Goal: Task Accomplishment & Management: Manage account settings

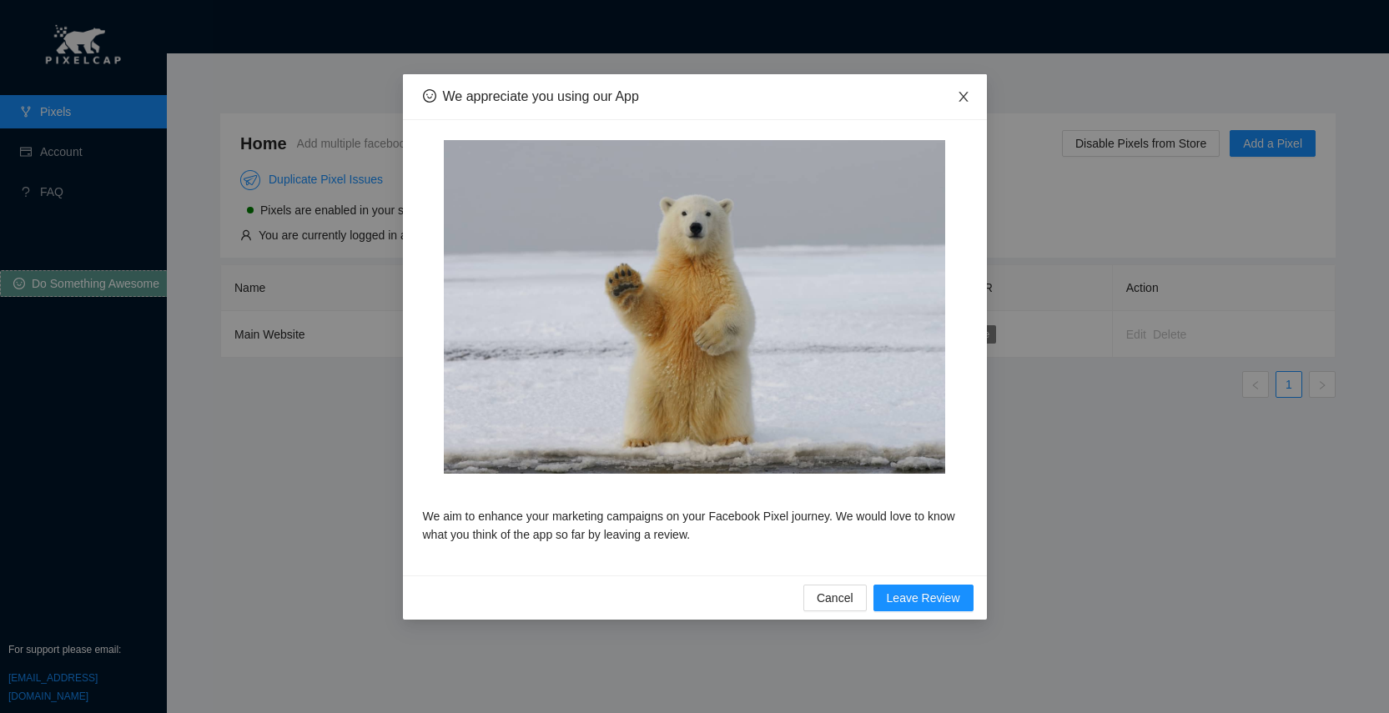
click at [725, 97] on icon "close" at bounding box center [963, 96] width 13 height 13
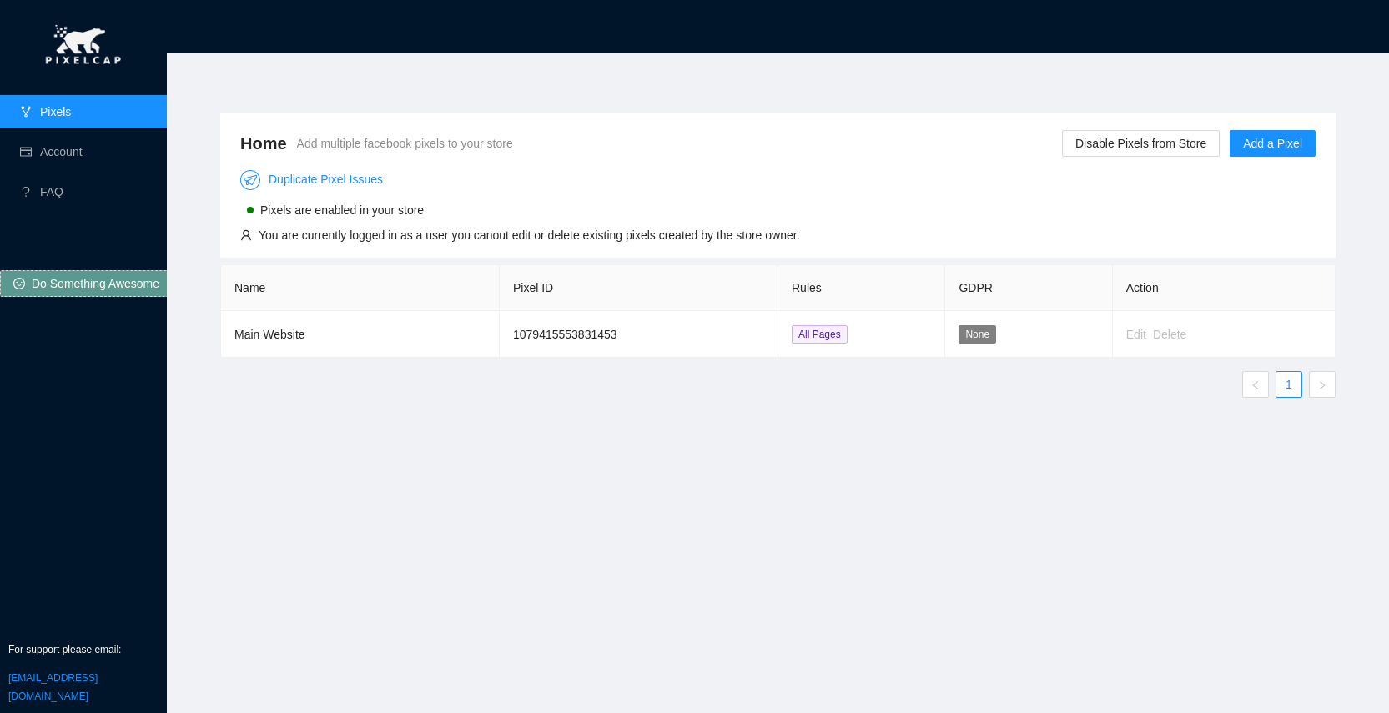
click at [688, 407] on div "Home Add multiple facebook pixels to your store Disable Pixels from Store Add a…" at bounding box center [778, 373] width 1156 height 560
click at [725, 330] on span "All Pages" at bounding box center [820, 334] width 56 height 18
click at [725, 325] on div "Delete" at bounding box center [1169, 334] width 33 height 18
click at [45, 155] on link "Account" at bounding box center [61, 151] width 43 height 13
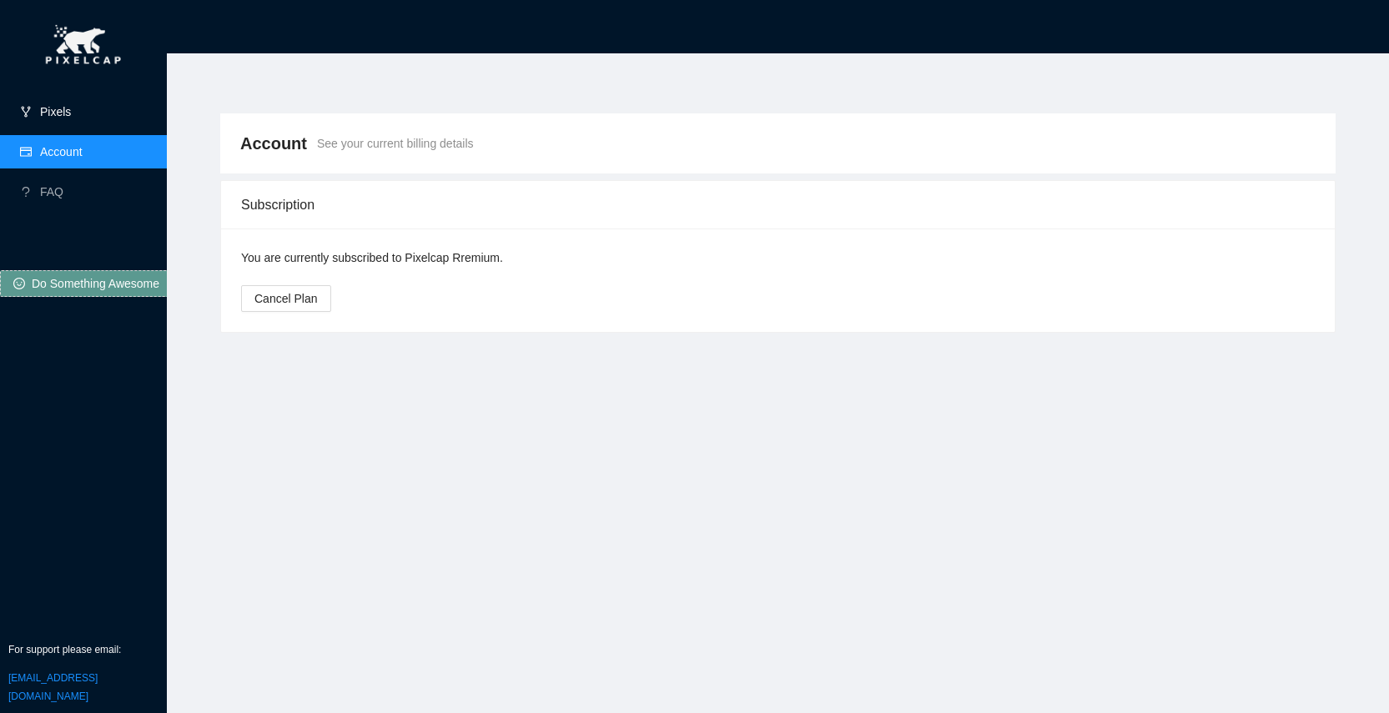
click at [54, 113] on link "Pixels" at bounding box center [55, 111] width 31 height 13
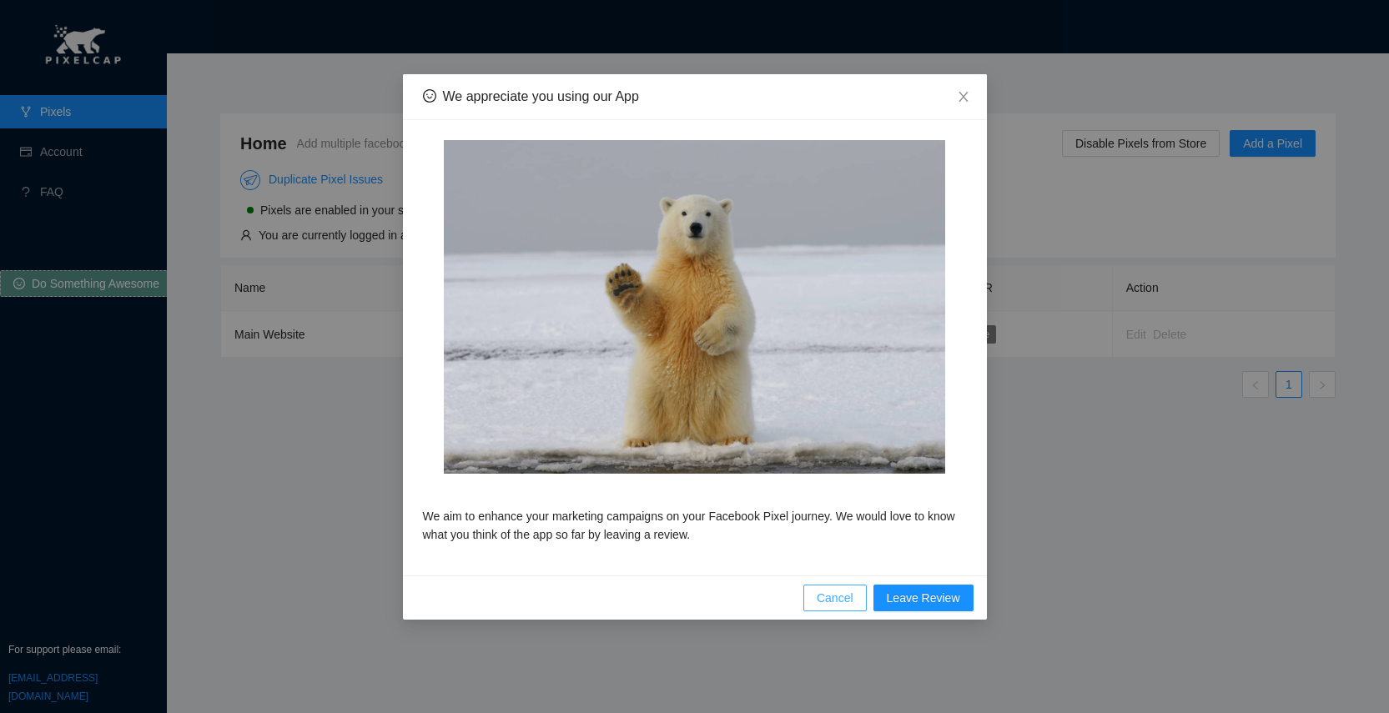
click at [847, 602] on span "Cancel" at bounding box center [835, 598] width 37 height 18
